Goal: Task Accomplishment & Management: Use online tool/utility

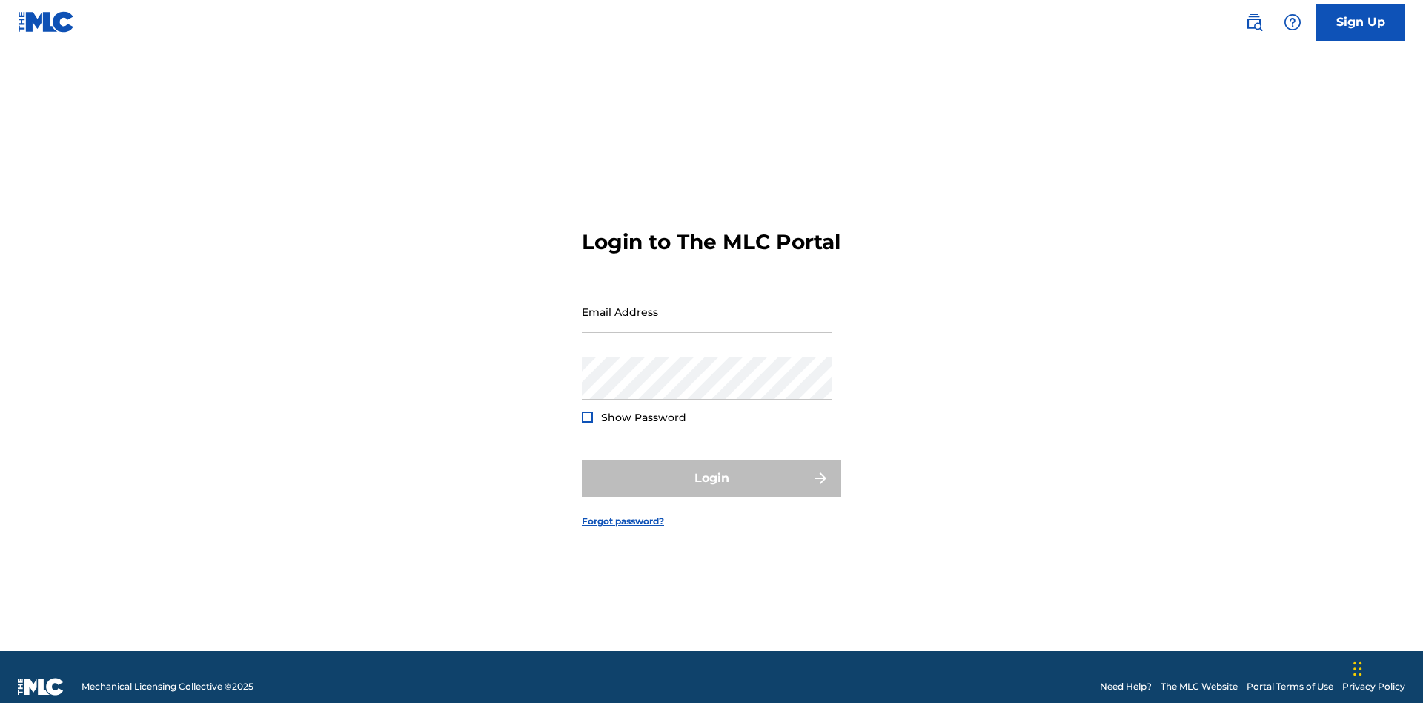
scroll to position [19, 0]
click at [707, 305] on input "Email Address" at bounding box center [707, 312] width 251 height 42
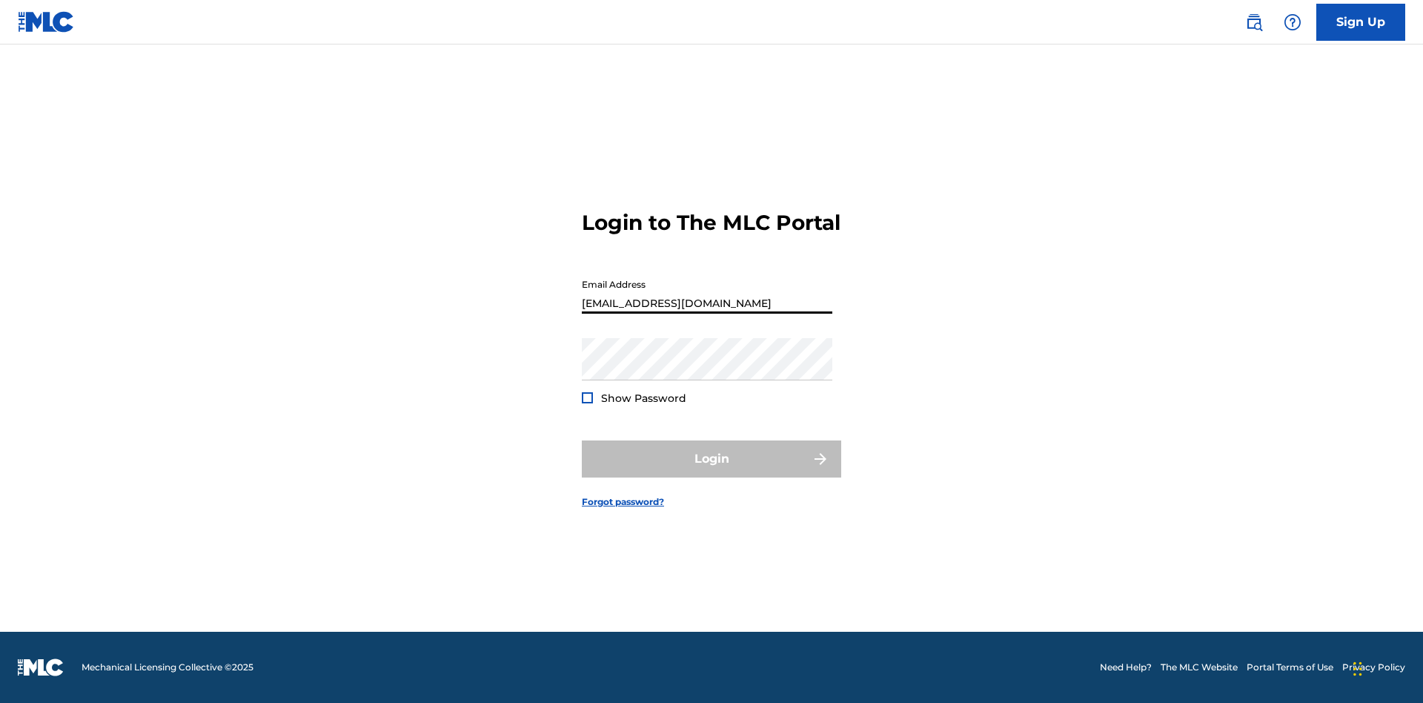
type input "[EMAIL_ADDRESS][DOMAIN_NAME]"
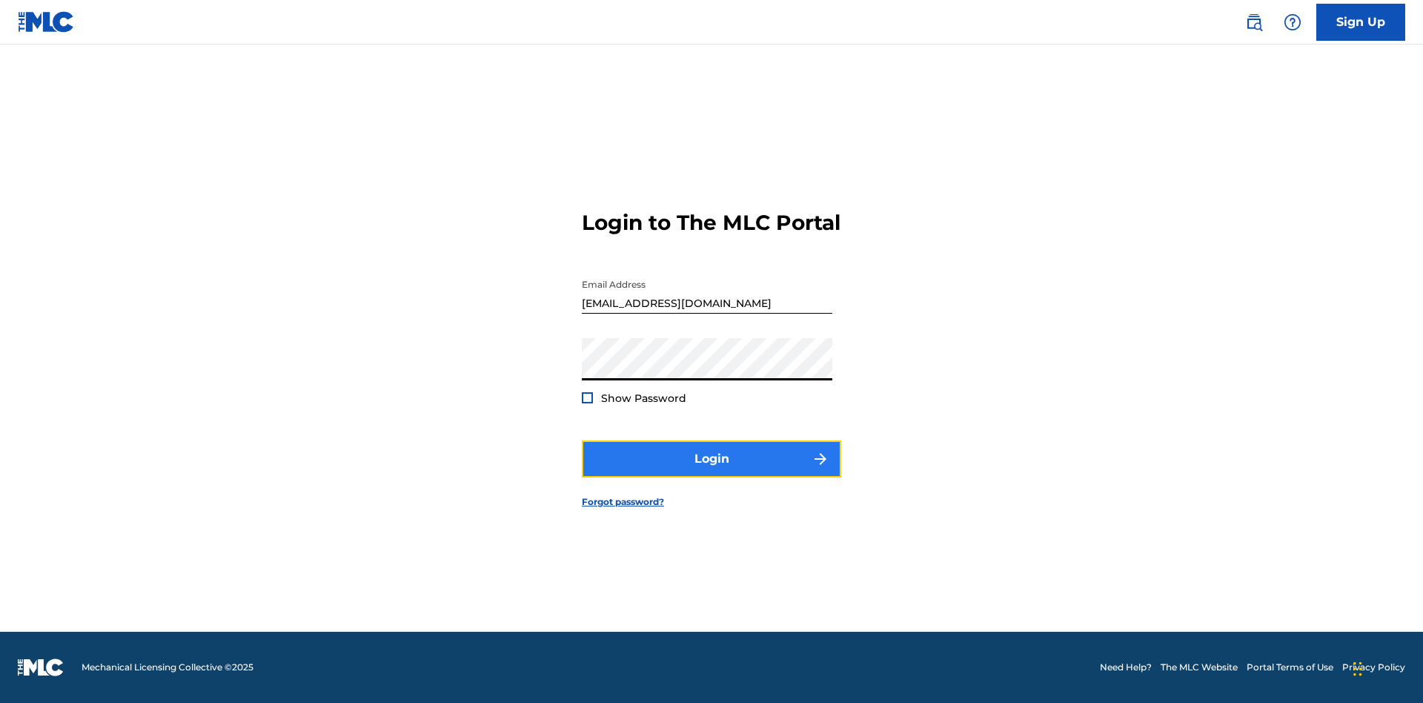
click at [712, 471] on button "Login" at bounding box center [711, 458] width 259 height 37
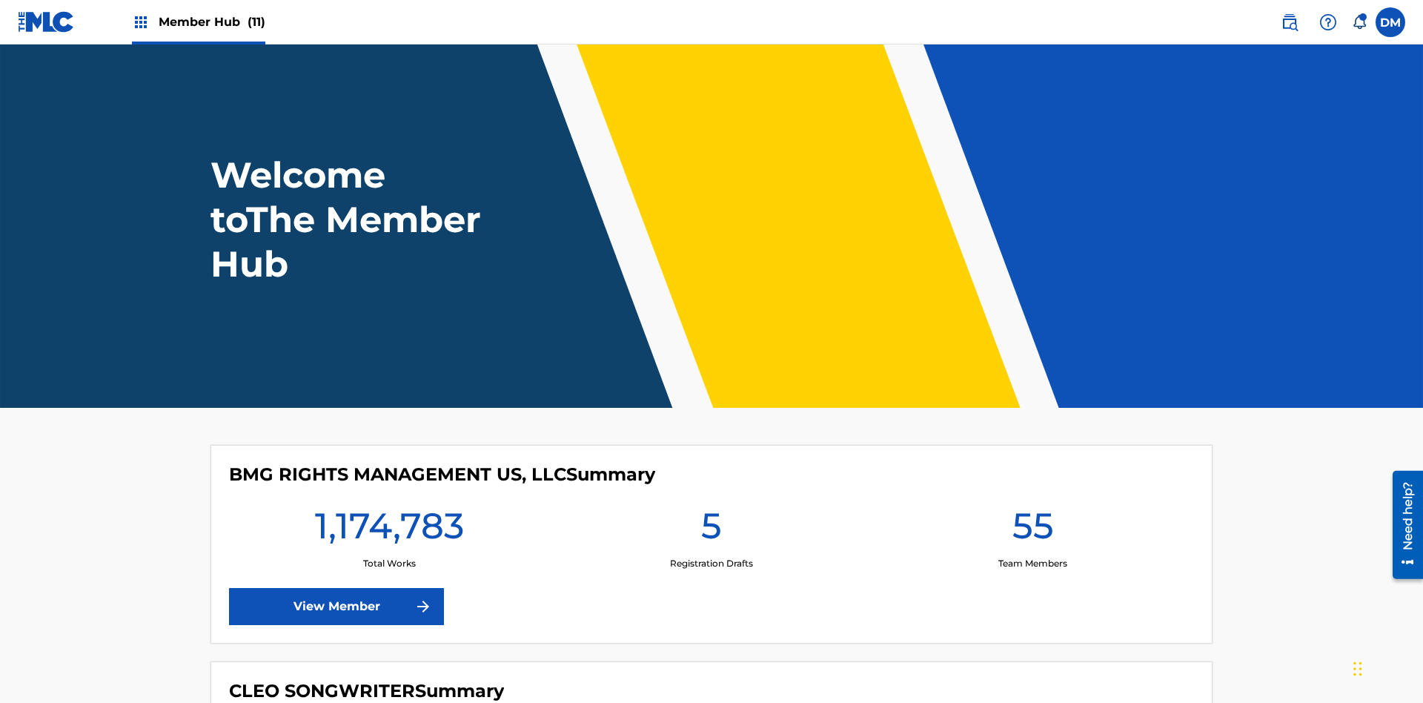
click at [211, 21] on span "Member Hub (11)" at bounding box center [212, 21] width 107 height 17
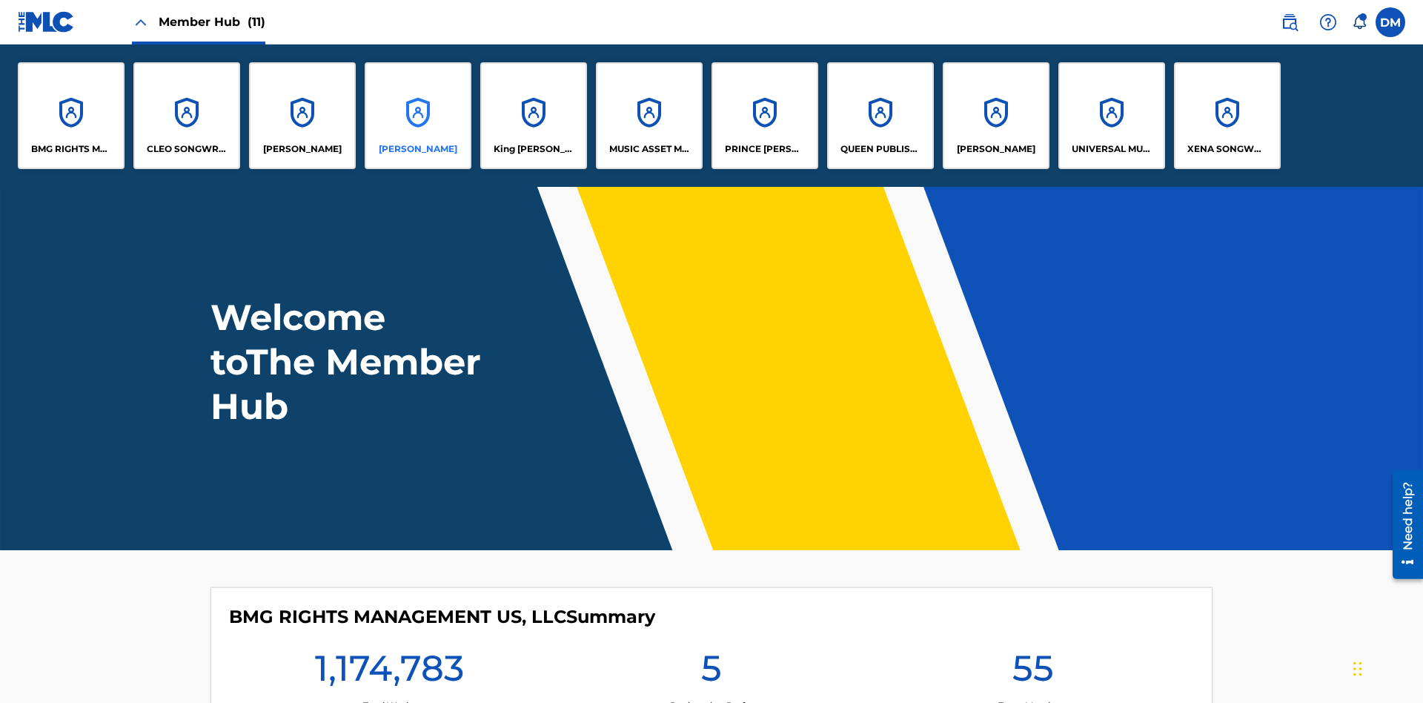
click at [418, 149] on p "[PERSON_NAME]" at bounding box center [418, 148] width 79 height 13
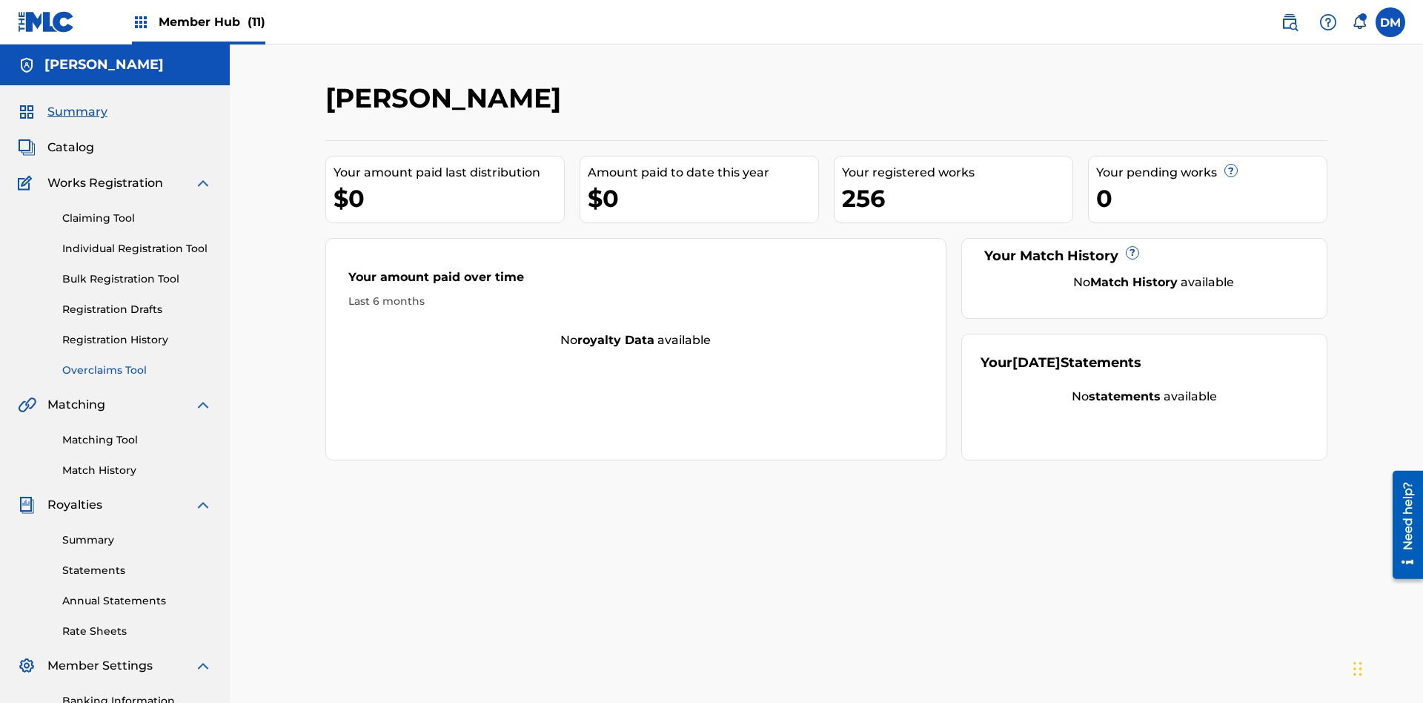
click at [137, 362] on link "Overclaims Tool" at bounding box center [137, 370] width 150 height 16
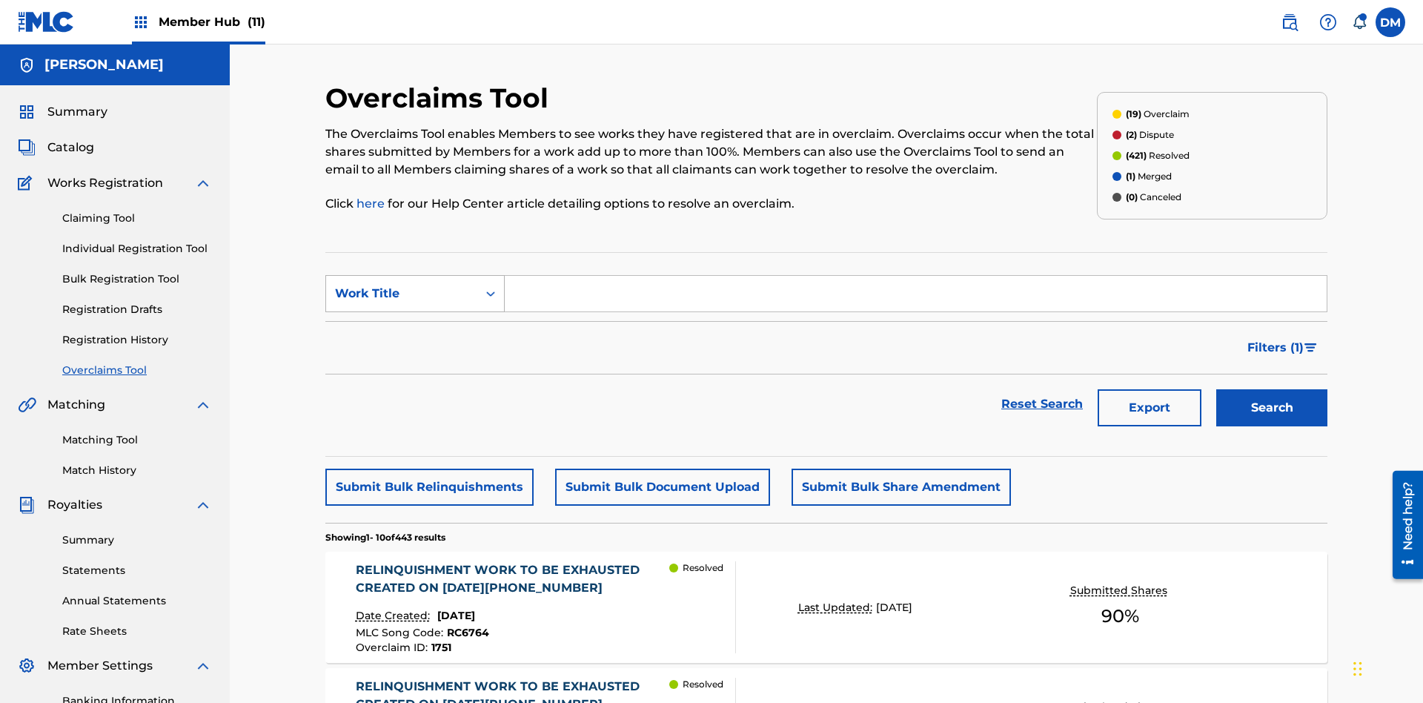
click at [402, 285] on div "Work Title" at bounding box center [401, 294] width 133 height 18
click at [415, 349] on div "Overclaim ID" at bounding box center [415, 367] width 178 height 37
click at [915, 276] on input "Search Form" at bounding box center [916, 294] width 822 height 36
click at [1272, 389] on button "Search" at bounding box center [1271, 407] width 111 height 37
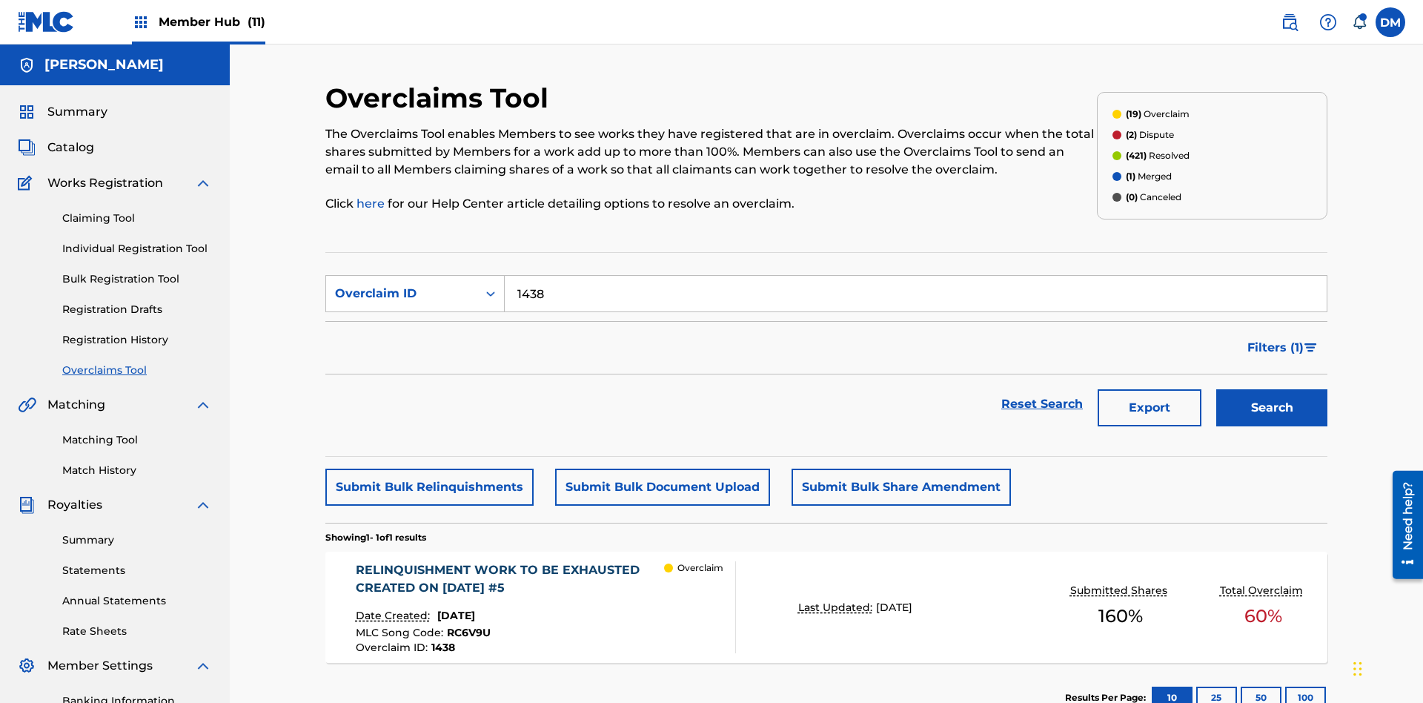
click at [509, 561] on div "RELINQUISHMENT WORK TO BE EXHAUSTED CREATED ON [DATE] #5" at bounding box center [510, 579] width 309 height 36
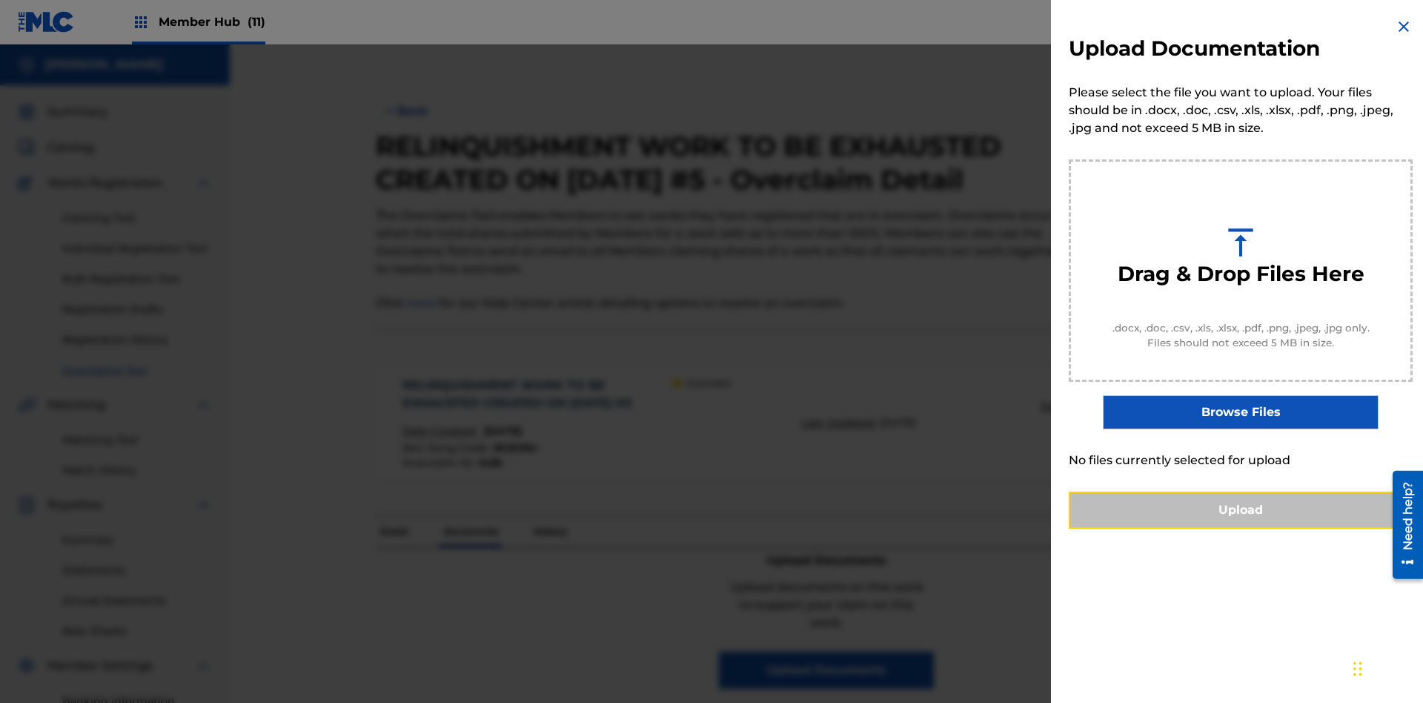
click at [1241, 529] on button "Upload" at bounding box center [1241, 509] width 344 height 37
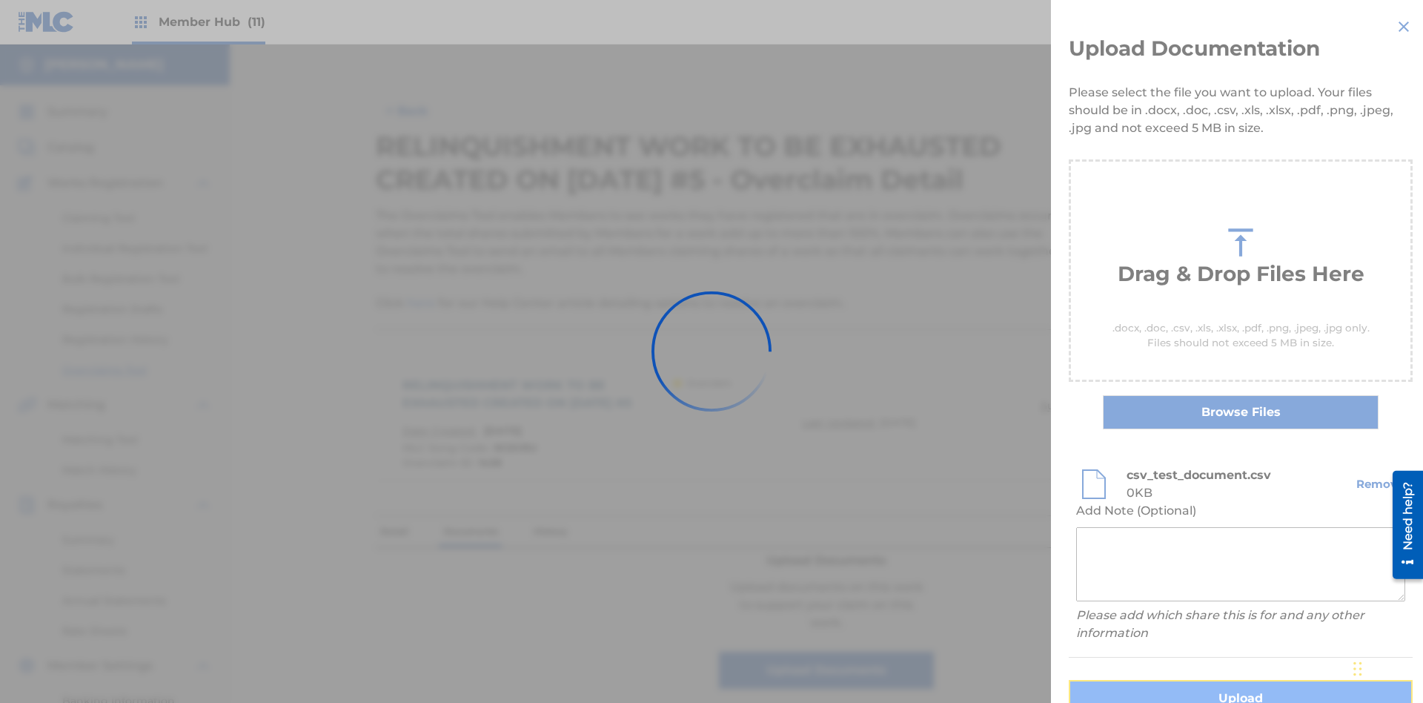
click at [1153, 680] on button "Upload" at bounding box center [1241, 698] width 344 height 37
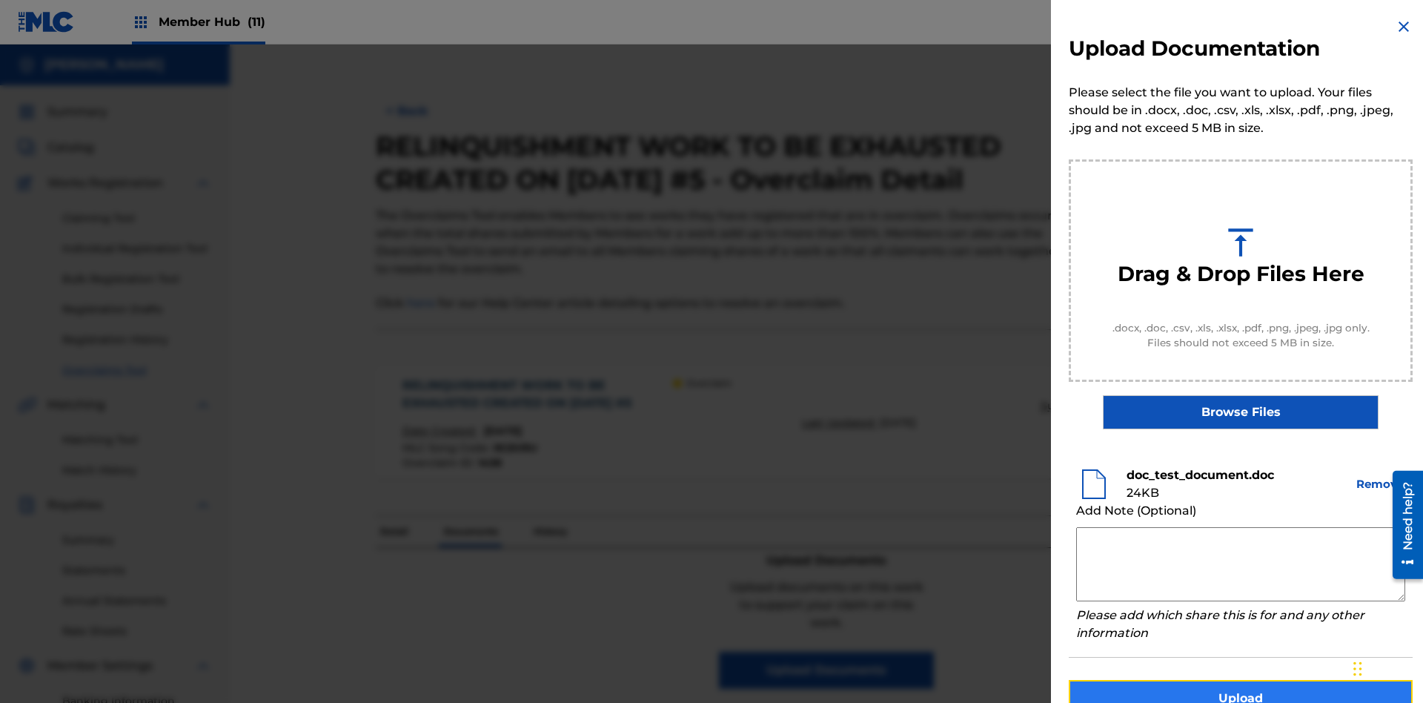
click at [1241, 680] on button "Upload" at bounding box center [1241, 698] width 344 height 37
click at [1153, 680] on button "Upload" at bounding box center [1241, 698] width 344 height 37
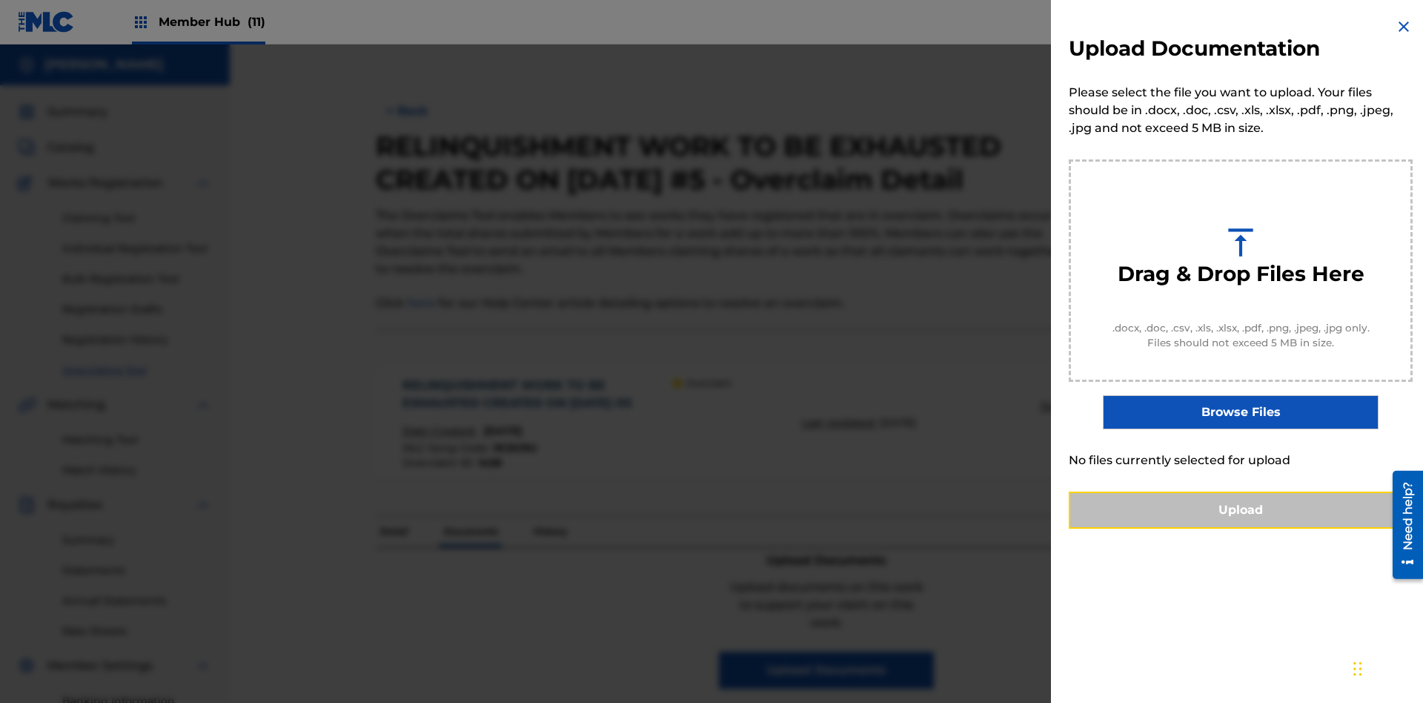
click at [1241, 529] on button "Upload" at bounding box center [1241, 509] width 344 height 37
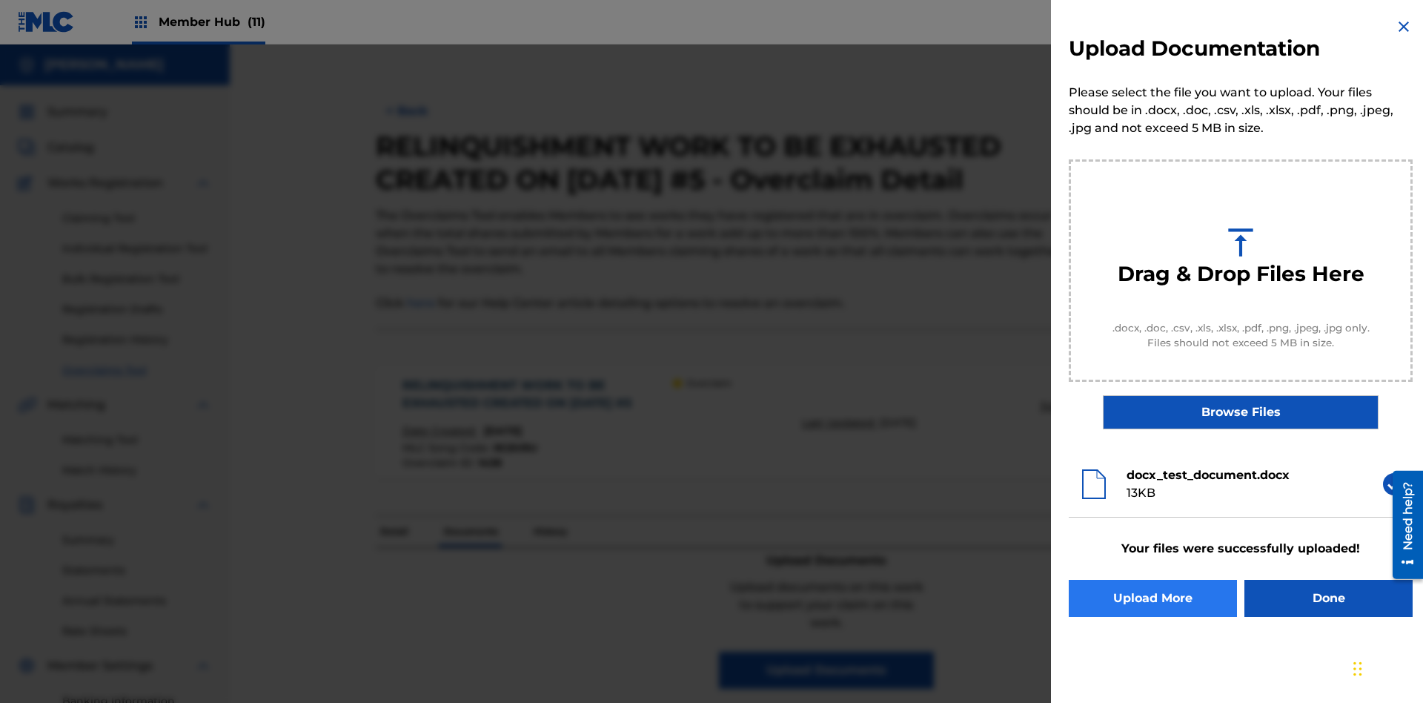
click at [1153, 598] on button "Upload More" at bounding box center [1153, 598] width 168 height 37
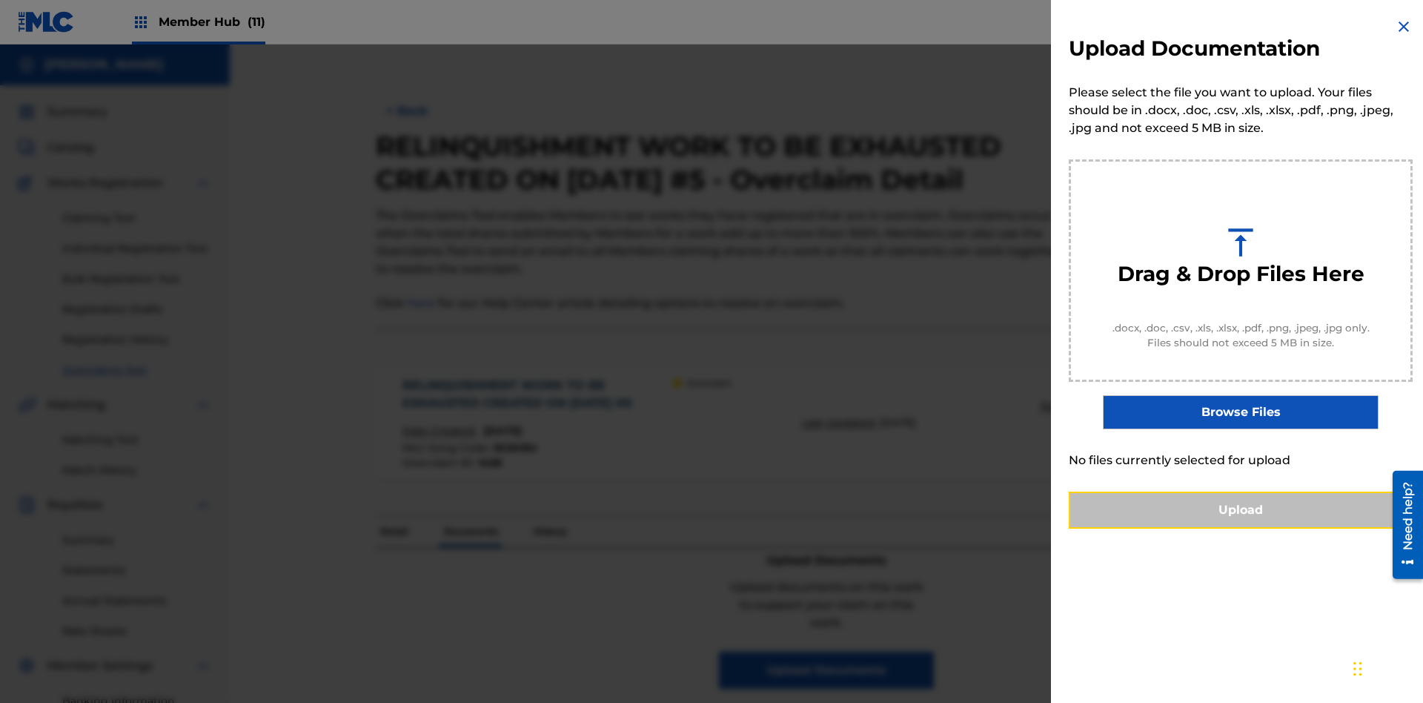
click at [1241, 529] on button "Upload" at bounding box center [1241, 509] width 344 height 37
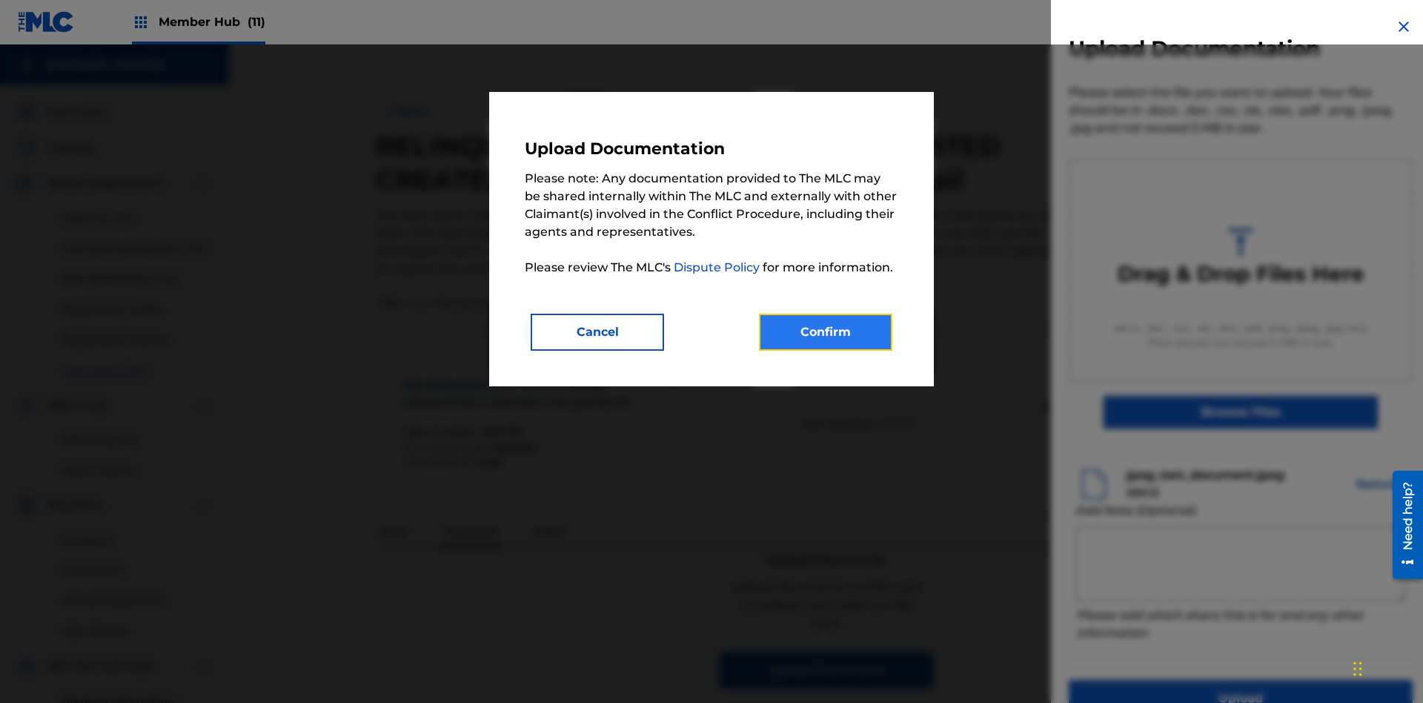
click at [826, 331] on button "Confirm" at bounding box center [825, 332] width 133 height 37
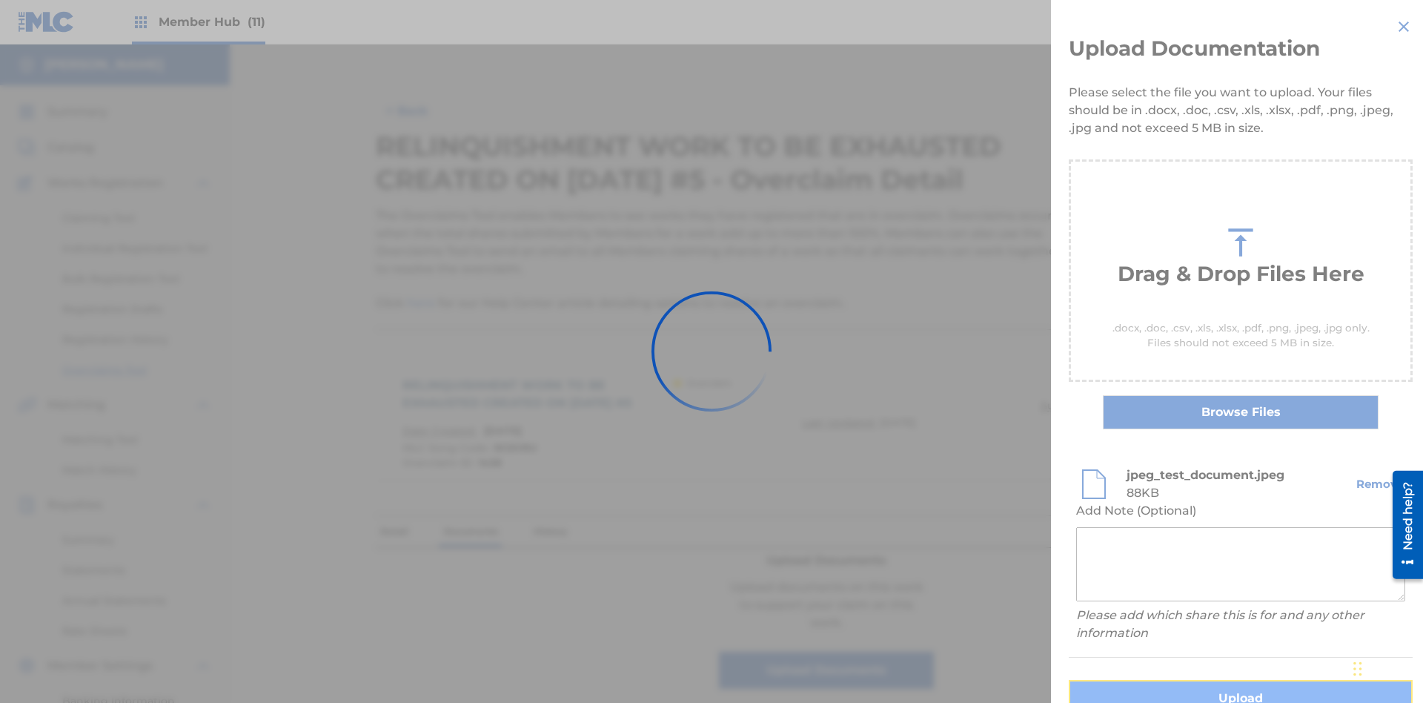
click at [1153, 680] on button "Upload" at bounding box center [1241, 698] width 344 height 37
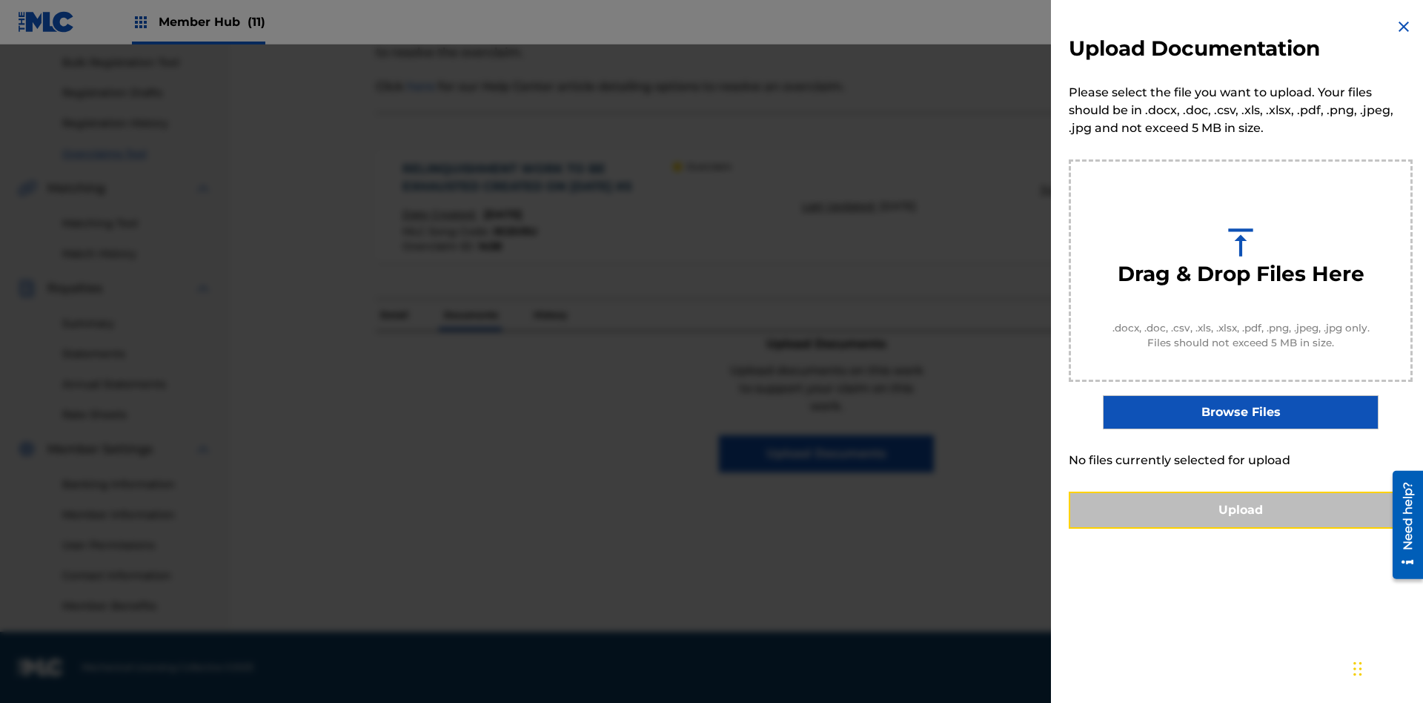
click at [1241, 529] on button "Upload" at bounding box center [1241, 509] width 344 height 37
click at [1153, 529] on button "Upload" at bounding box center [1241, 509] width 344 height 37
click at [1241, 529] on button "Upload" at bounding box center [1241, 509] width 344 height 37
click at [1153, 529] on button "Upload" at bounding box center [1241, 509] width 344 height 37
click at [1241, 529] on button "Upload" at bounding box center [1241, 509] width 344 height 37
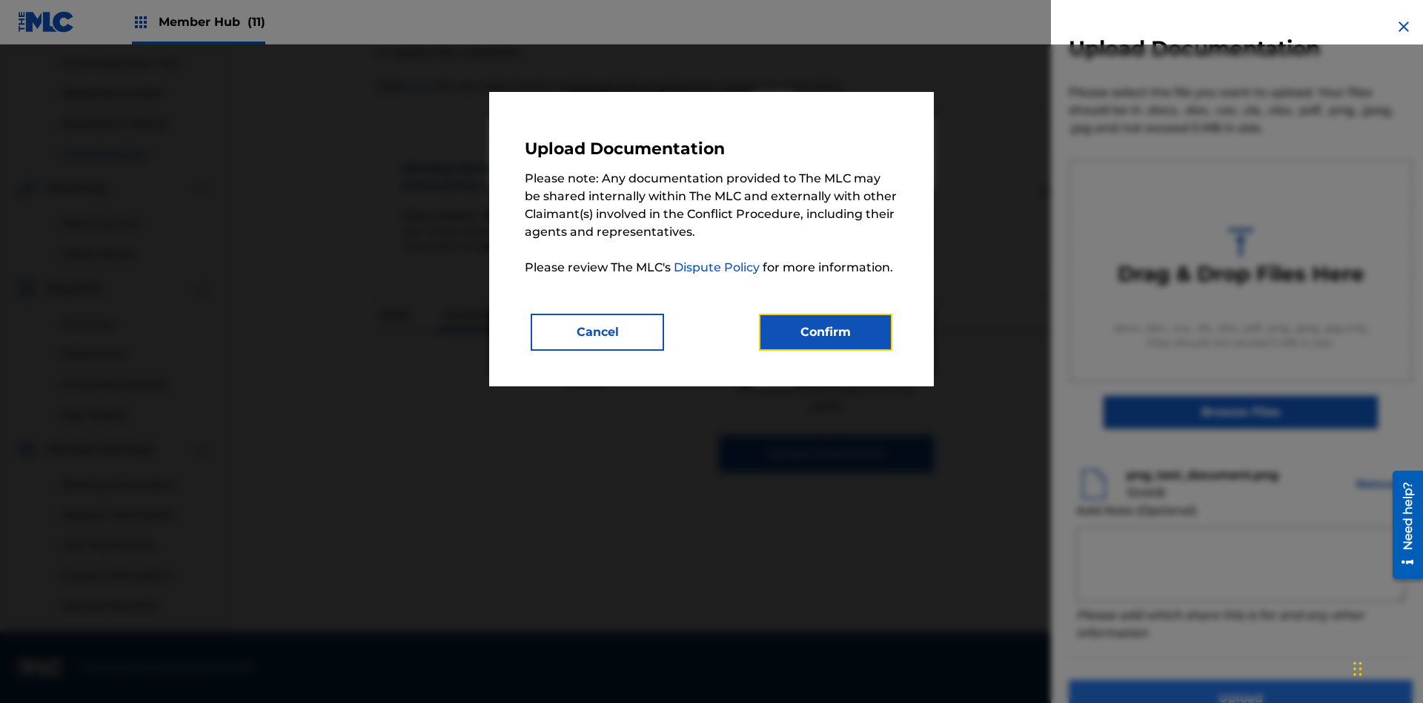
click at [826, 331] on button "Confirm" at bounding box center [825, 332] width 133 height 37
click at [1153, 680] on button "Upload" at bounding box center [1241, 698] width 344 height 37
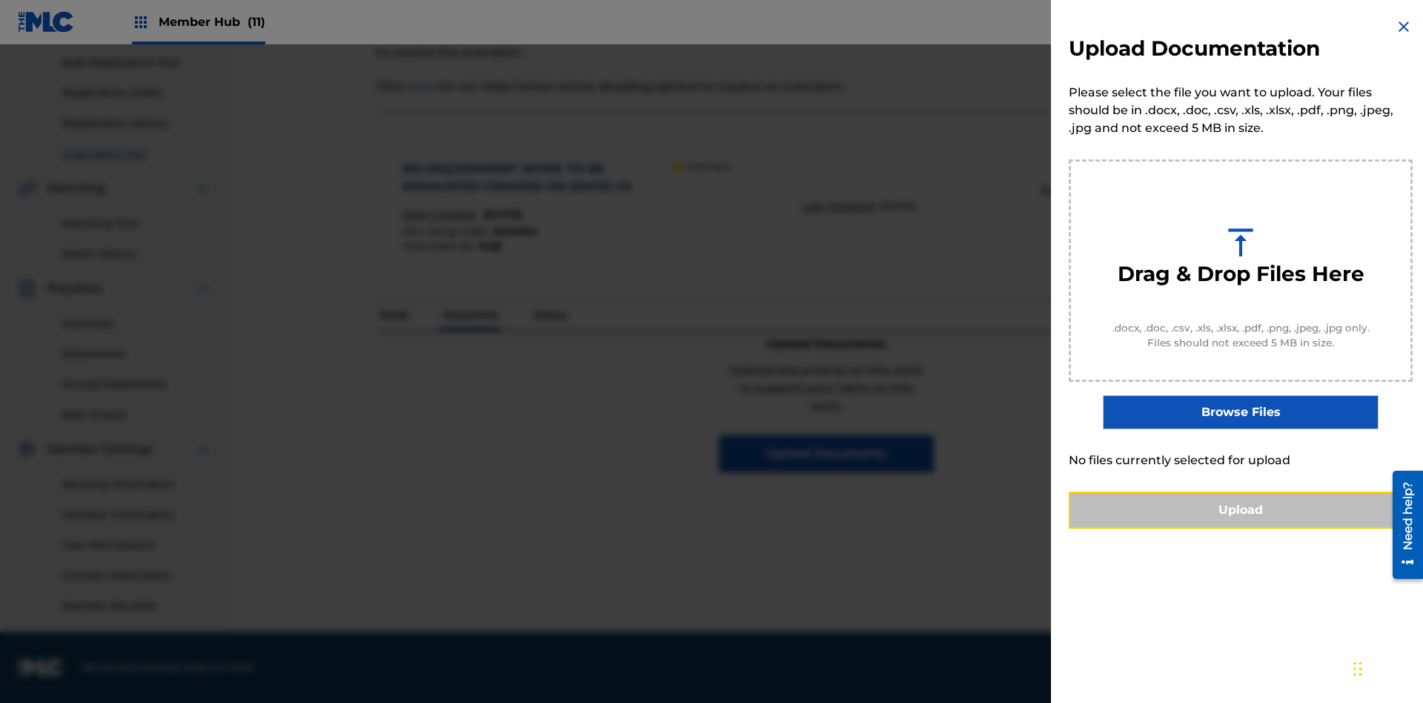
click at [1241, 529] on button "Upload" at bounding box center [1241, 509] width 344 height 37
click at [1153, 529] on button "Upload" at bounding box center [1241, 509] width 344 height 37
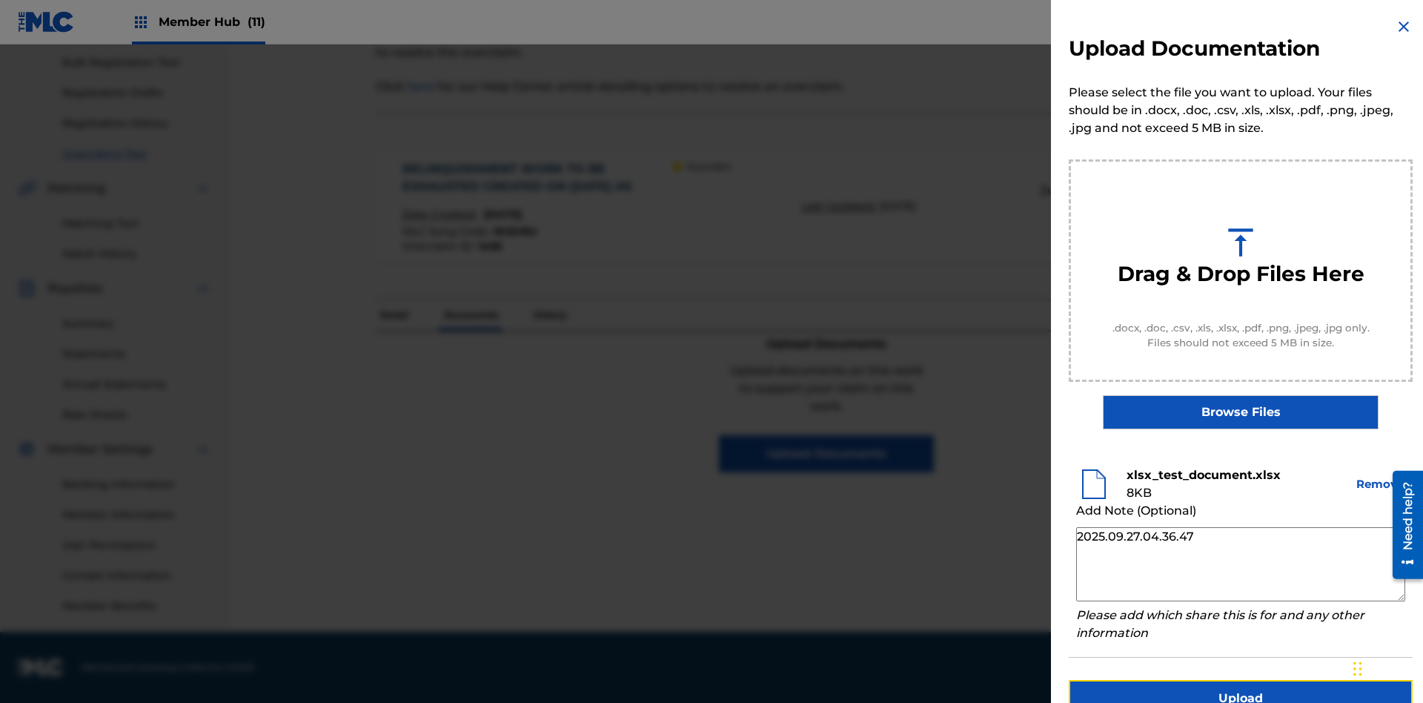
click at [1241, 680] on button "Upload" at bounding box center [1241, 698] width 344 height 37
click at [470, 299] on p "Documents" at bounding box center [471, 314] width 63 height 31
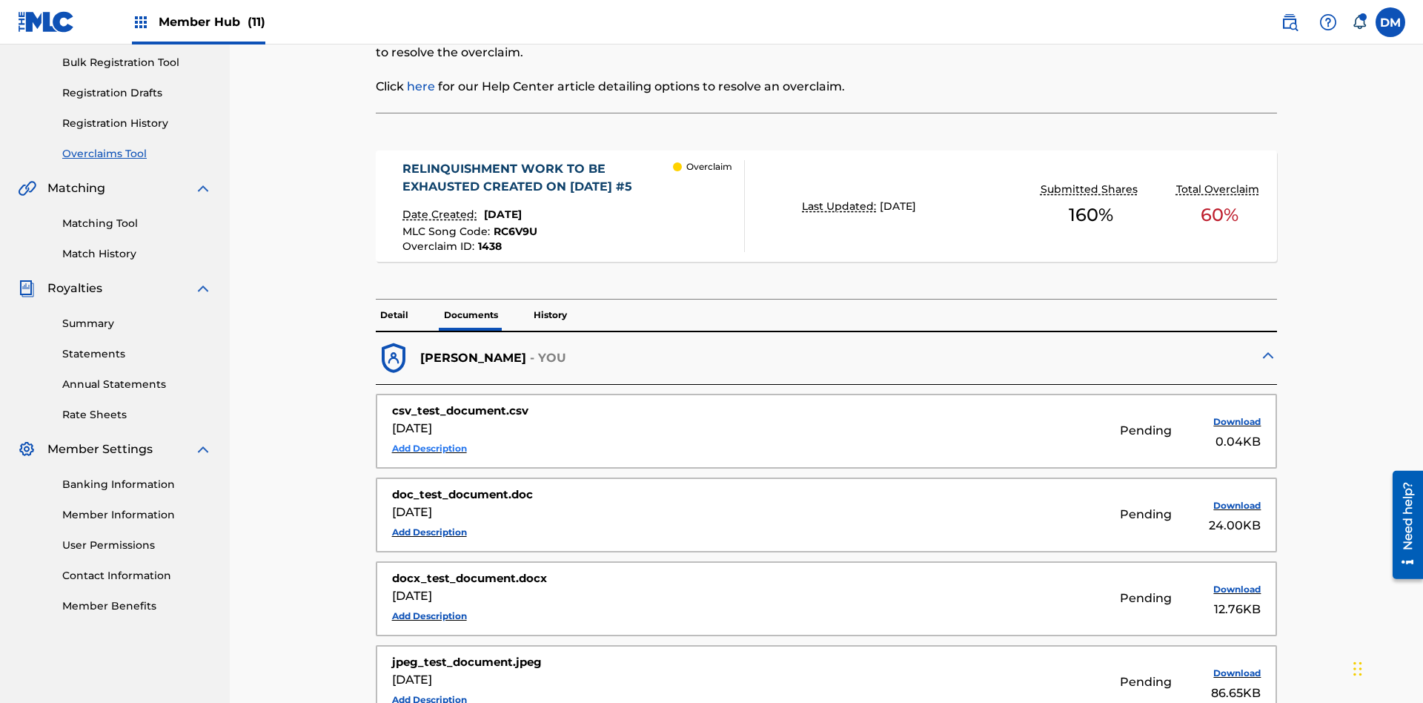
click at [429, 437] on button "Add Description" at bounding box center [429, 448] width 75 height 22
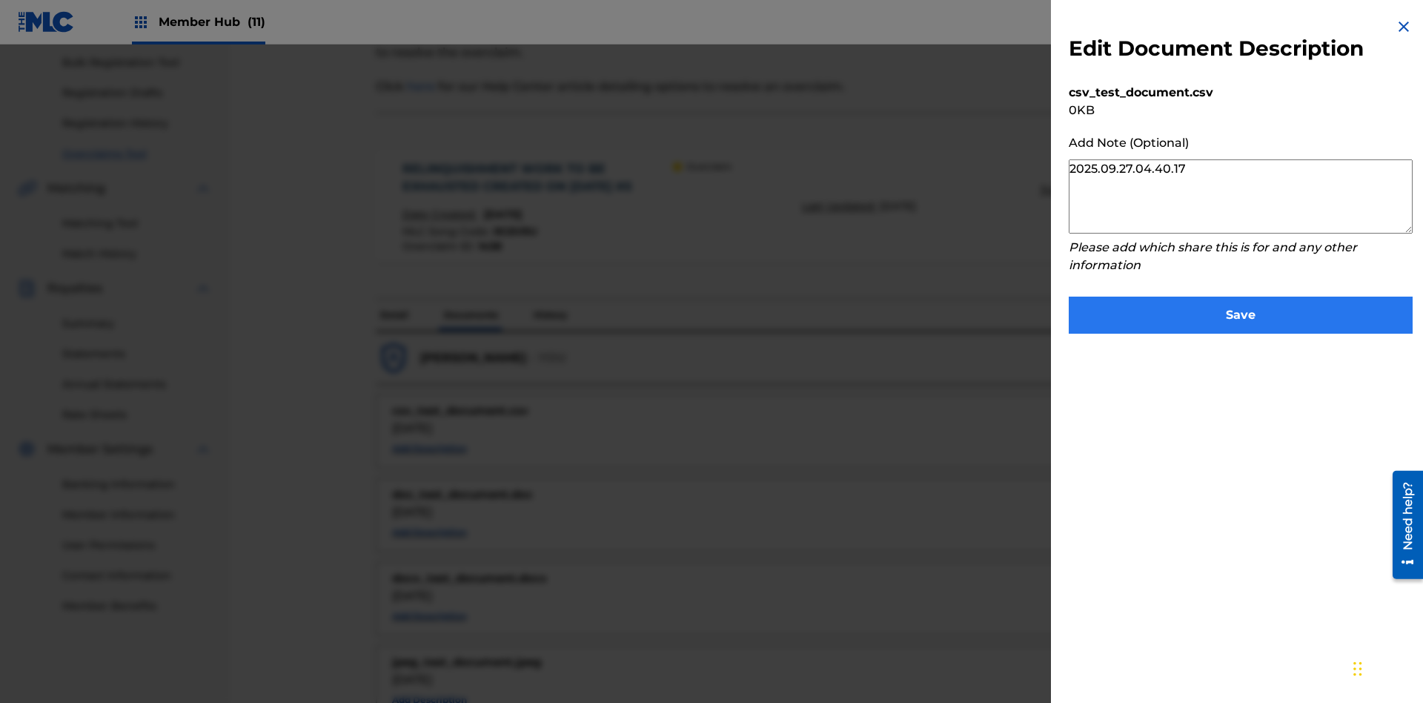
click at [1241, 311] on button "Save" at bounding box center [1241, 315] width 344 height 37
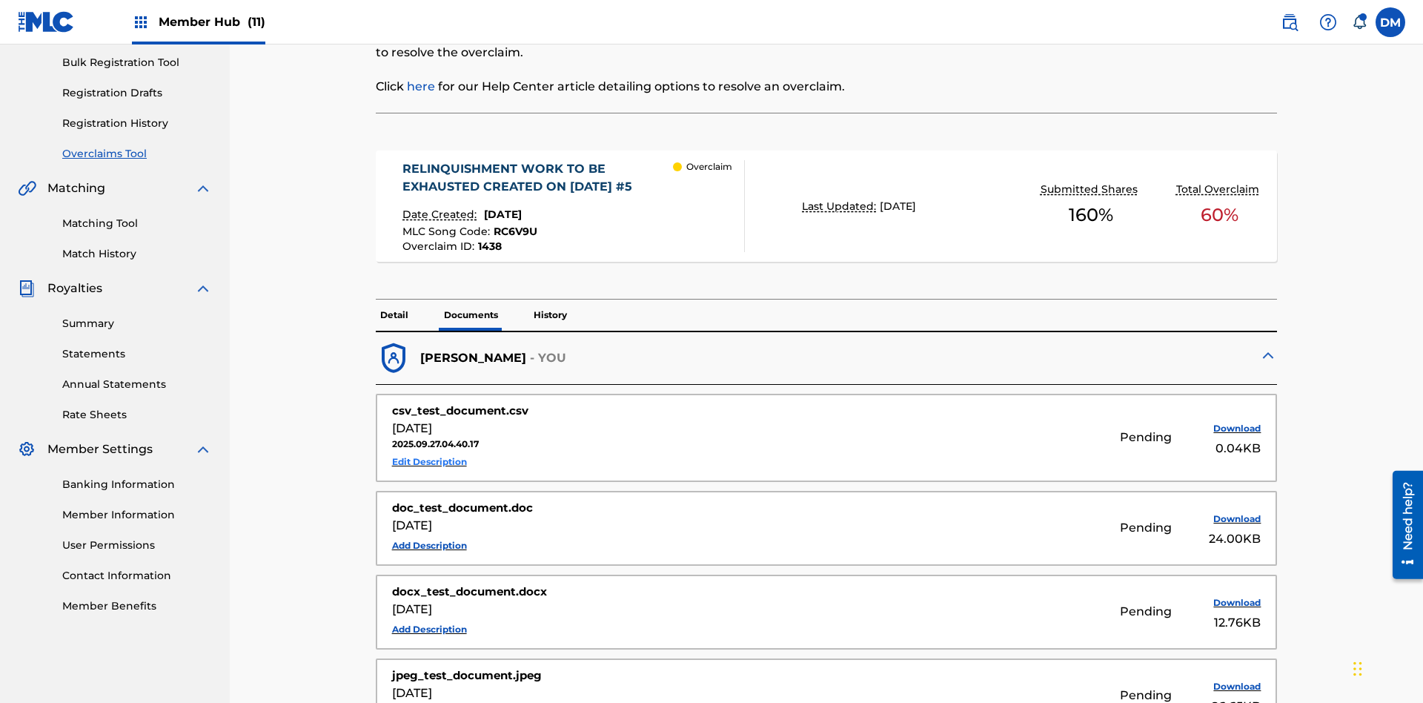
click at [429, 451] on button "Edit Description" at bounding box center [429, 462] width 75 height 22
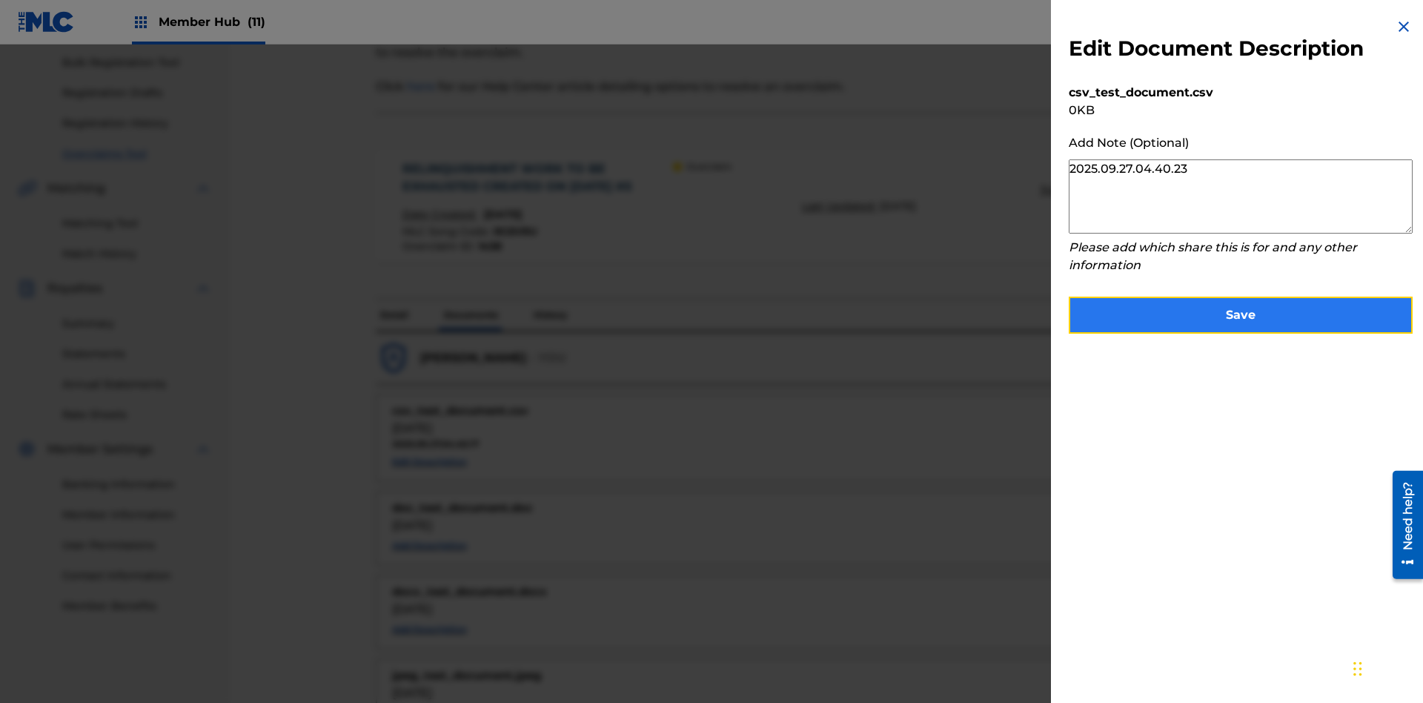
click at [1241, 311] on button "Save" at bounding box center [1241, 315] width 344 height 37
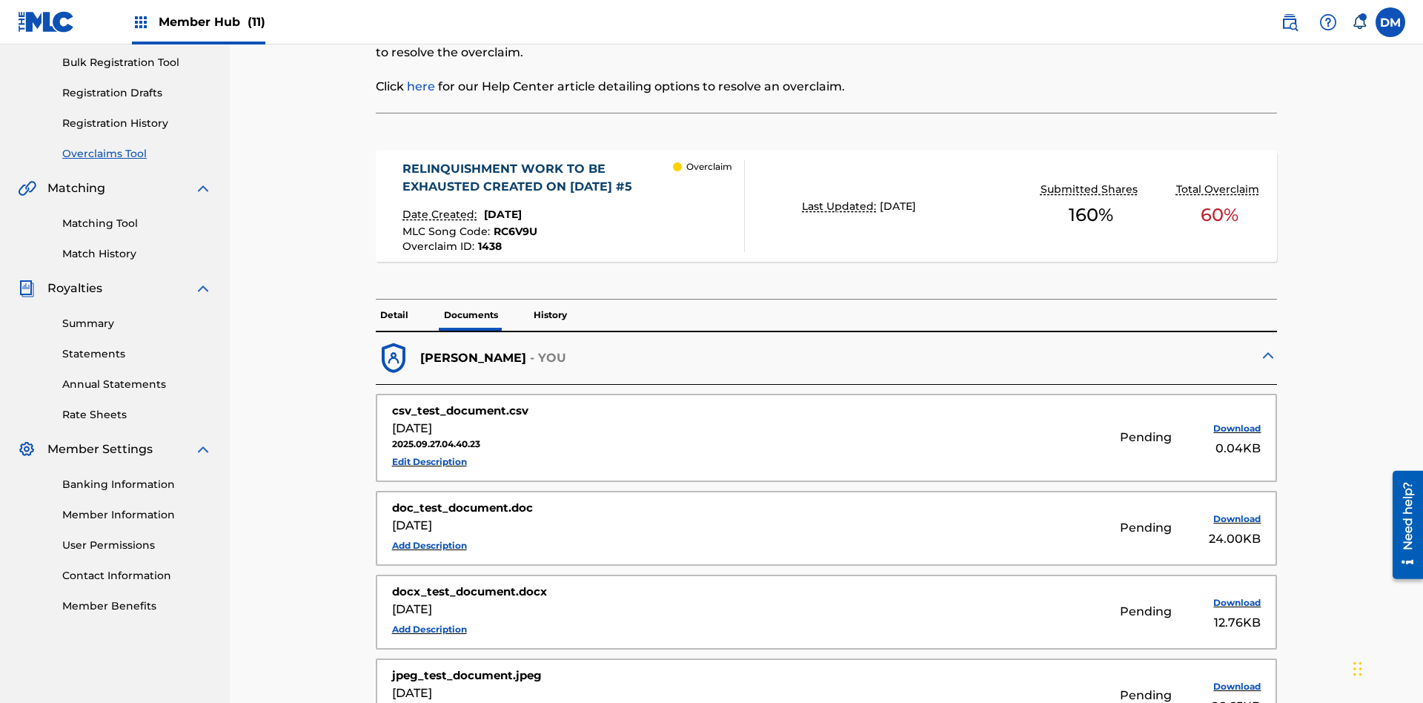
click at [549, 299] on p "History" at bounding box center [550, 314] width 42 height 31
